Goal: Task Accomplishment & Management: Use online tool/utility

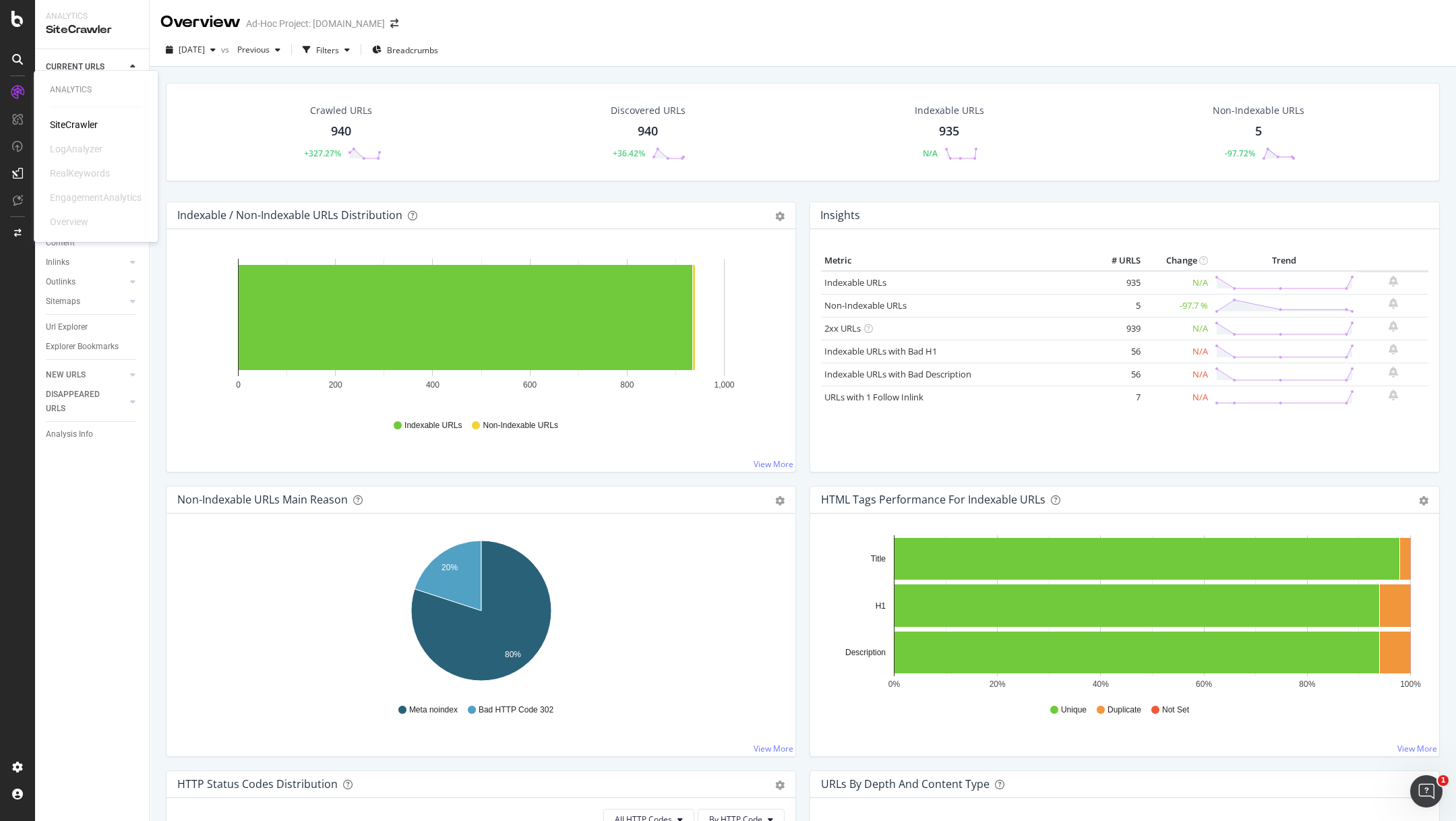
click at [25, 90] on div at bounding box center [18, 93] width 22 height 22
click at [16, 22] on icon at bounding box center [18, 19] width 12 height 16
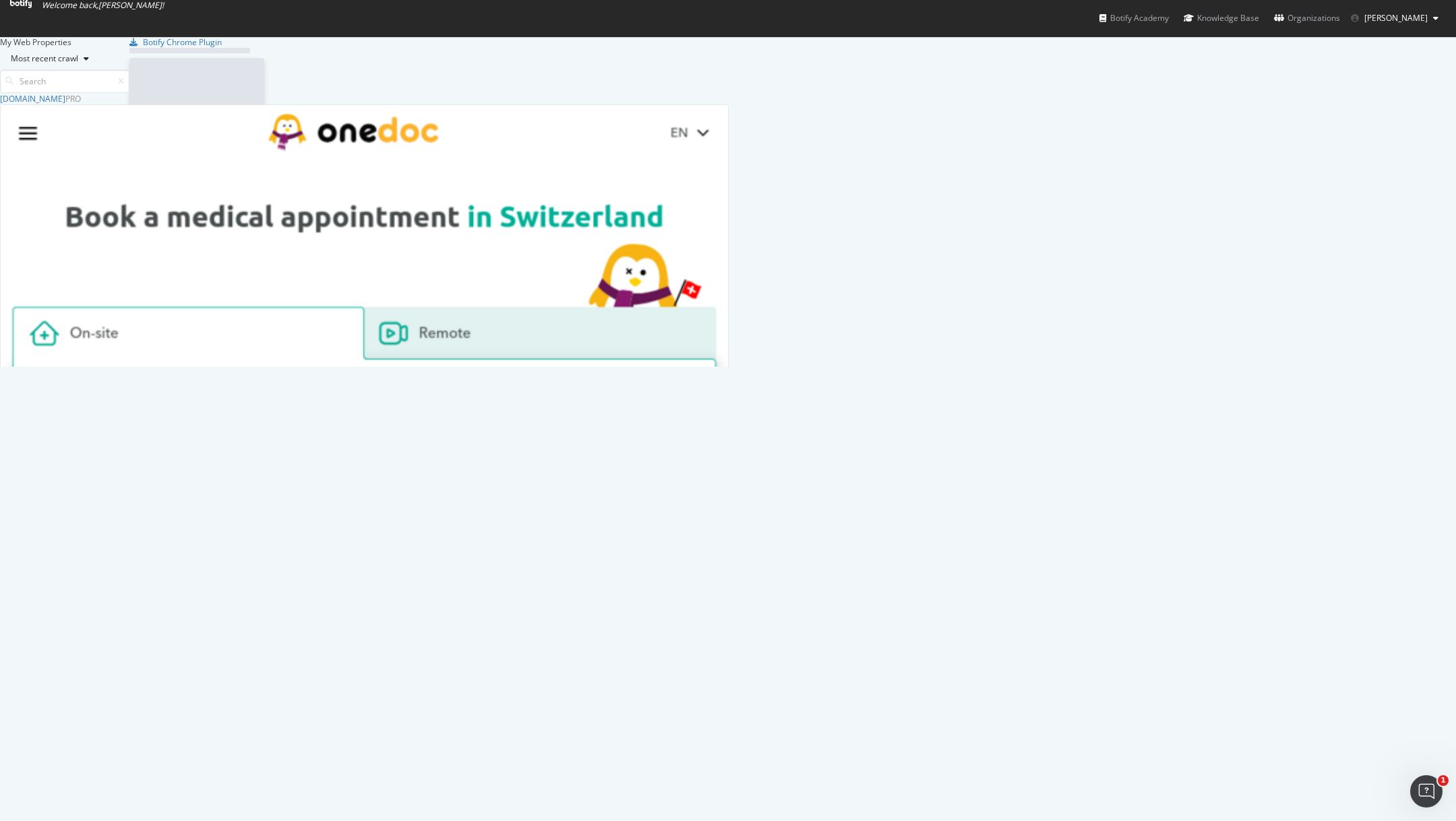
scroll to position [821, 1456]
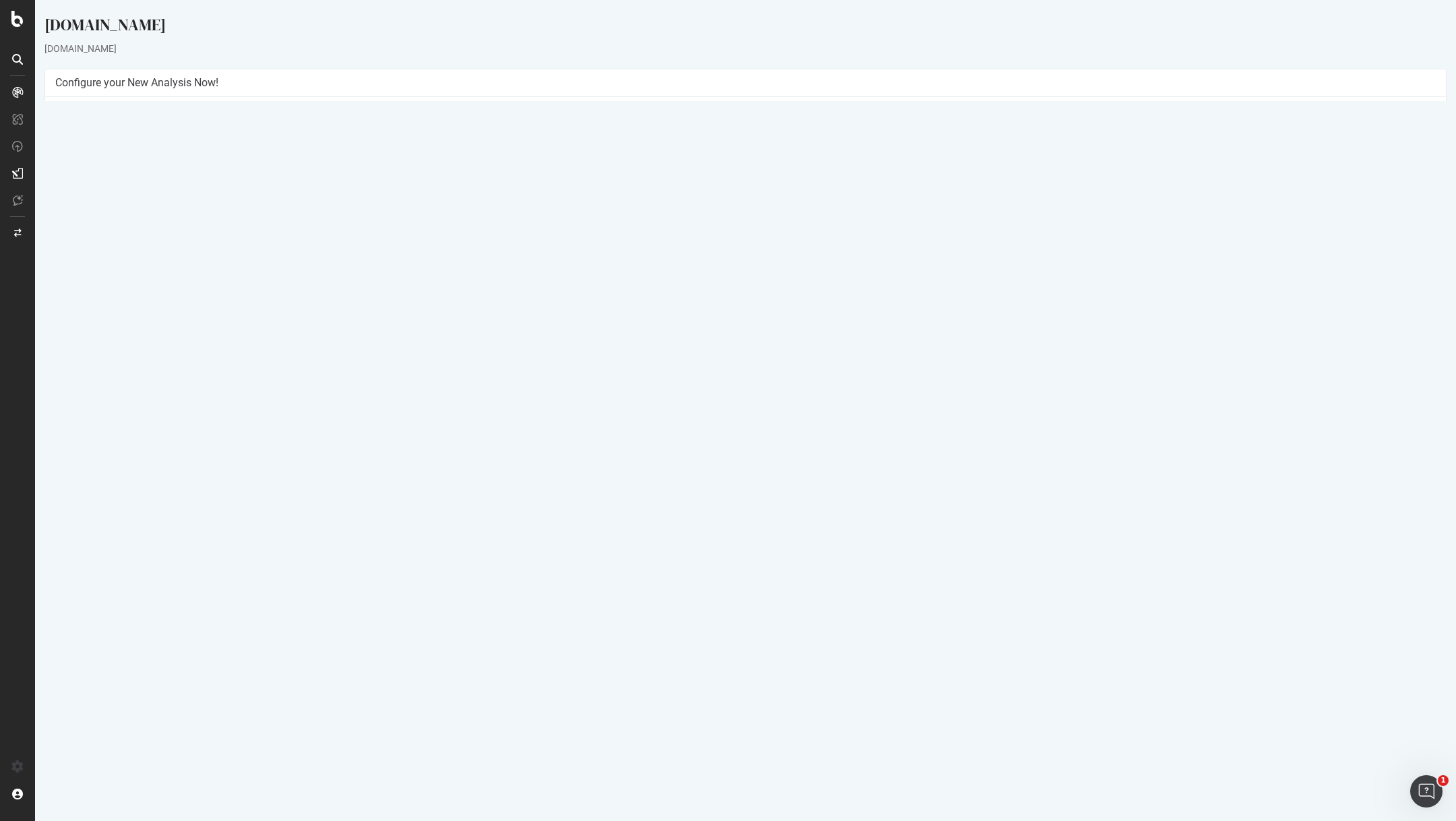
click at [722, 324] on button "Yes! Start Now" at bounding box center [728, 317] width 83 height 22
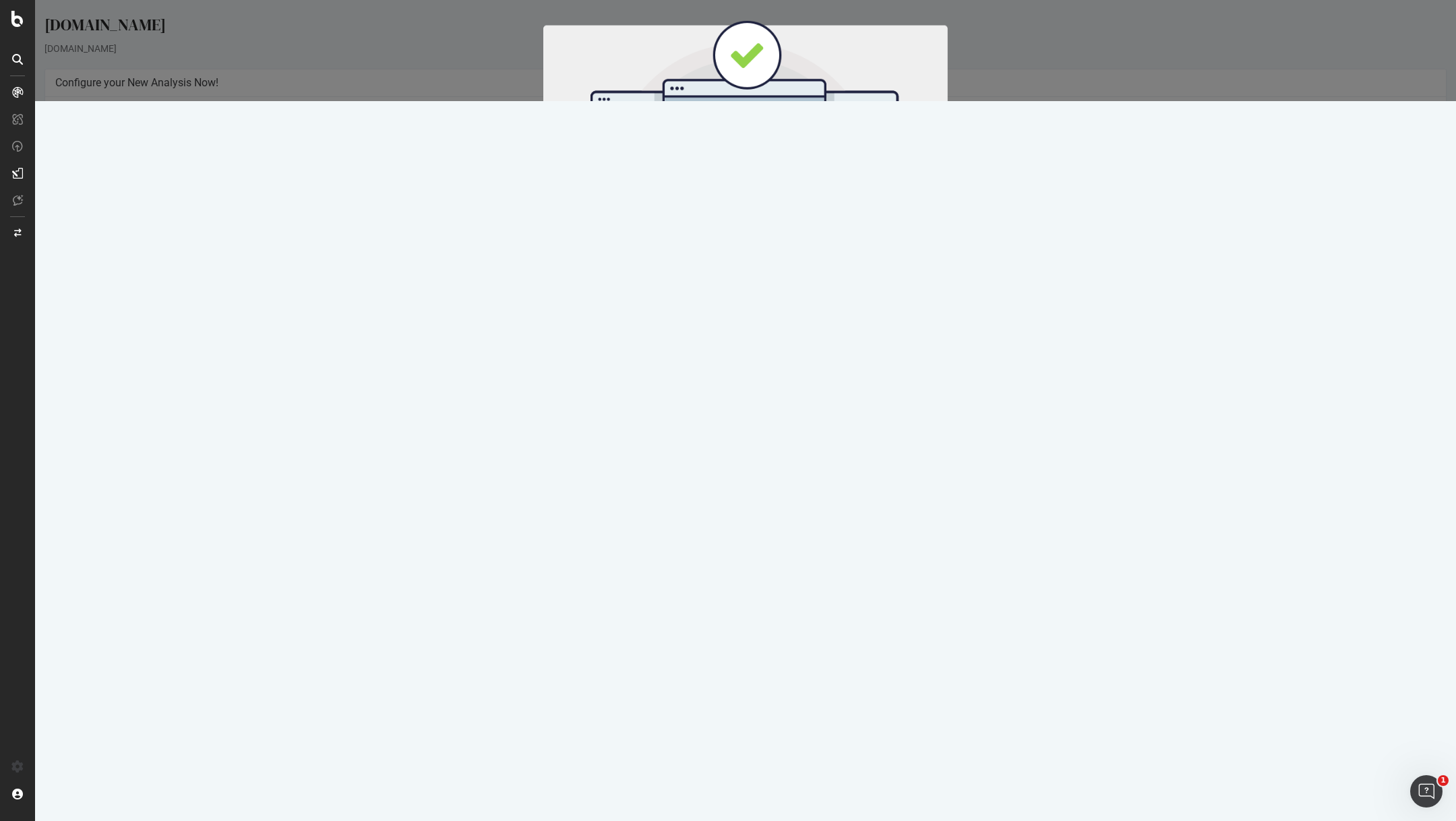
click at [765, 222] on button "Start Now" at bounding box center [770, 224] width 59 height 23
